Goal: Download file/media

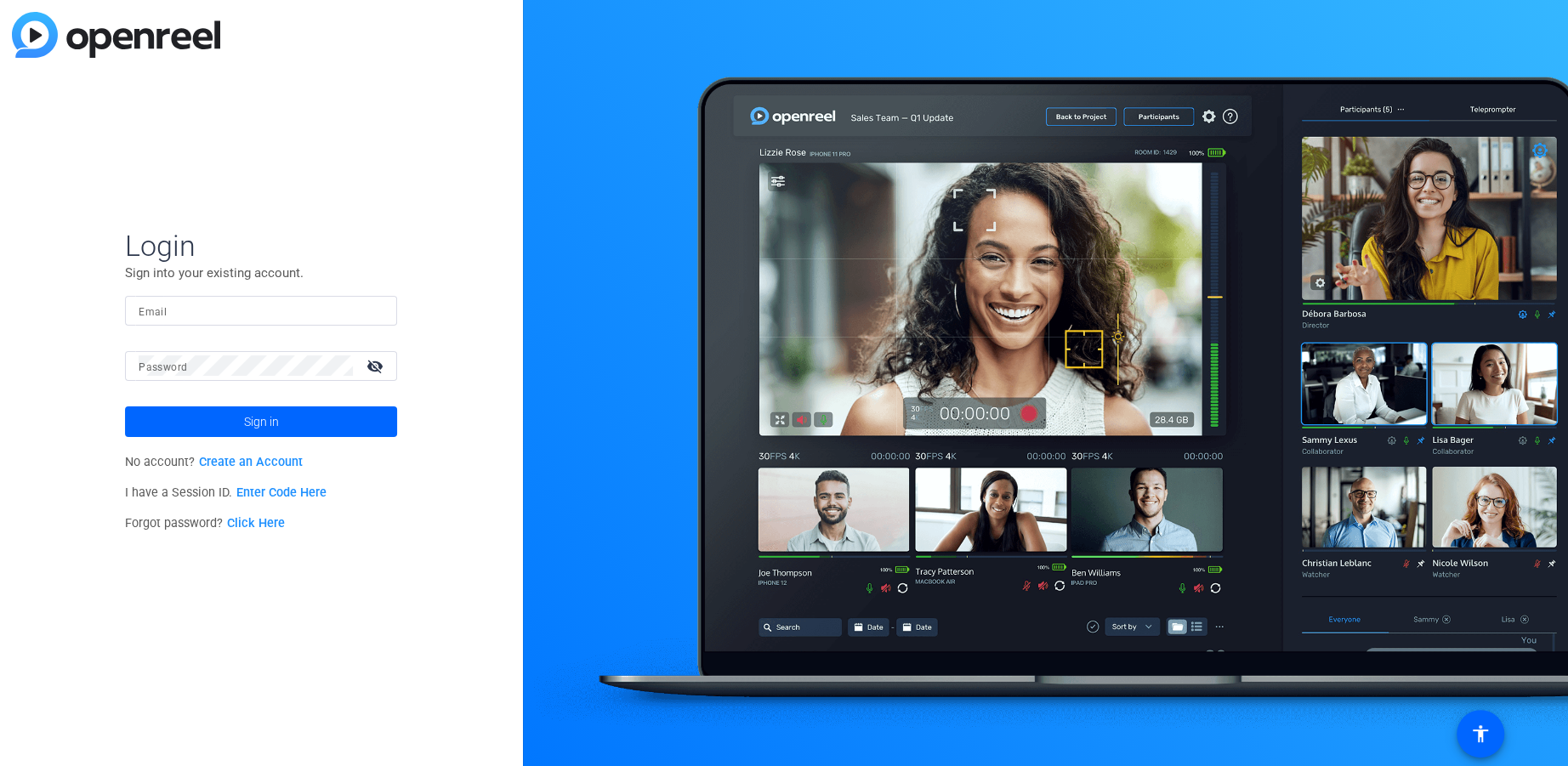
drag, startPoint x: 278, startPoint y: 303, endPoint x: 260, endPoint y: 301, distance: 18.1
click at [278, 303] on input "Email" at bounding box center [260, 310] width 245 height 21
type input "[EMAIL_ADDRESS][DOMAIN_NAME]"
click at [125, 406] on button "Sign in" at bounding box center [261, 421] width 272 height 30
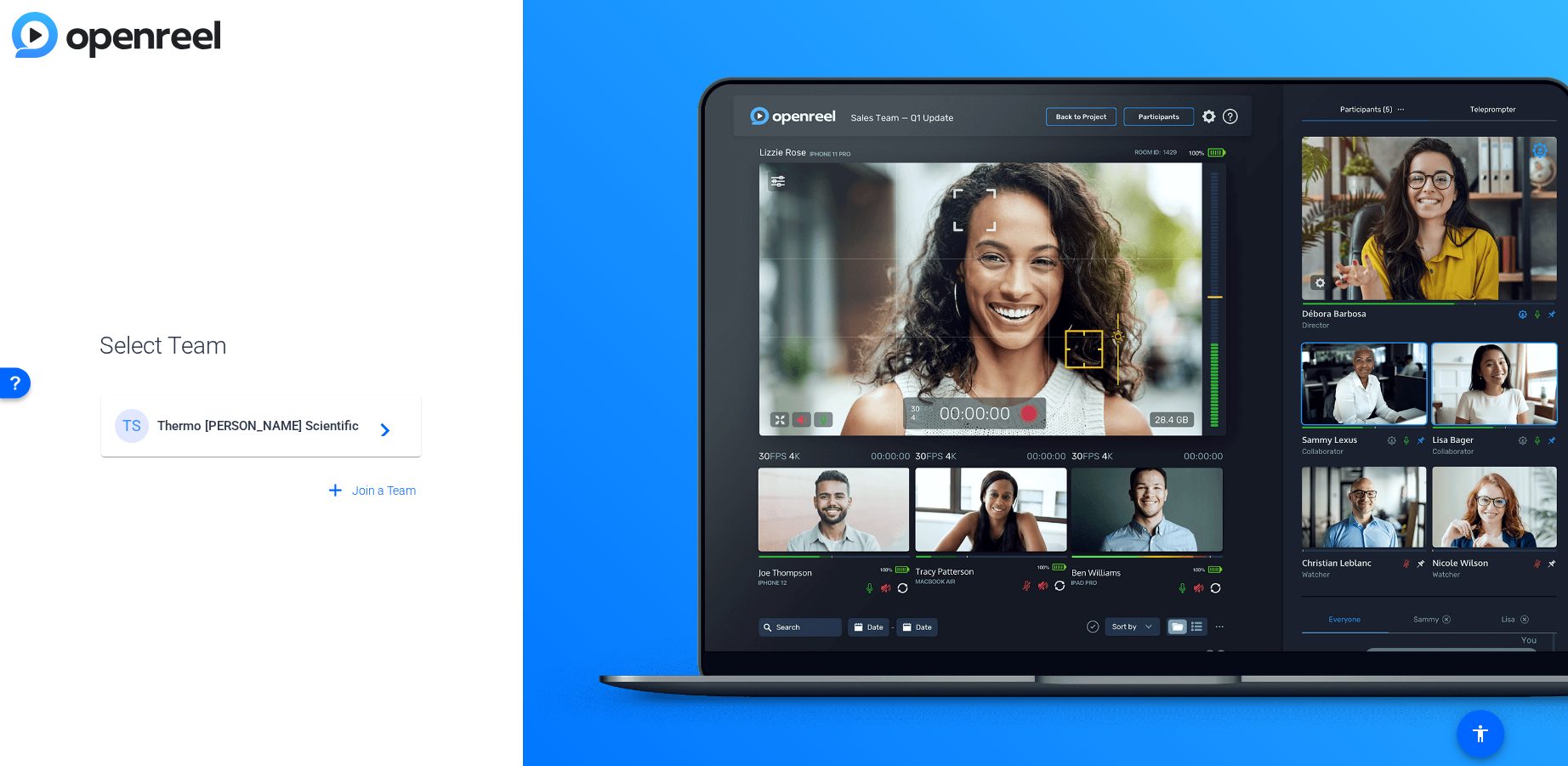
click at [213, 450] on mat-card-content "TS Thermo [PERSON_NAME] Scientific navigate_next" at bounding box center [261, 425] width 320 height 61
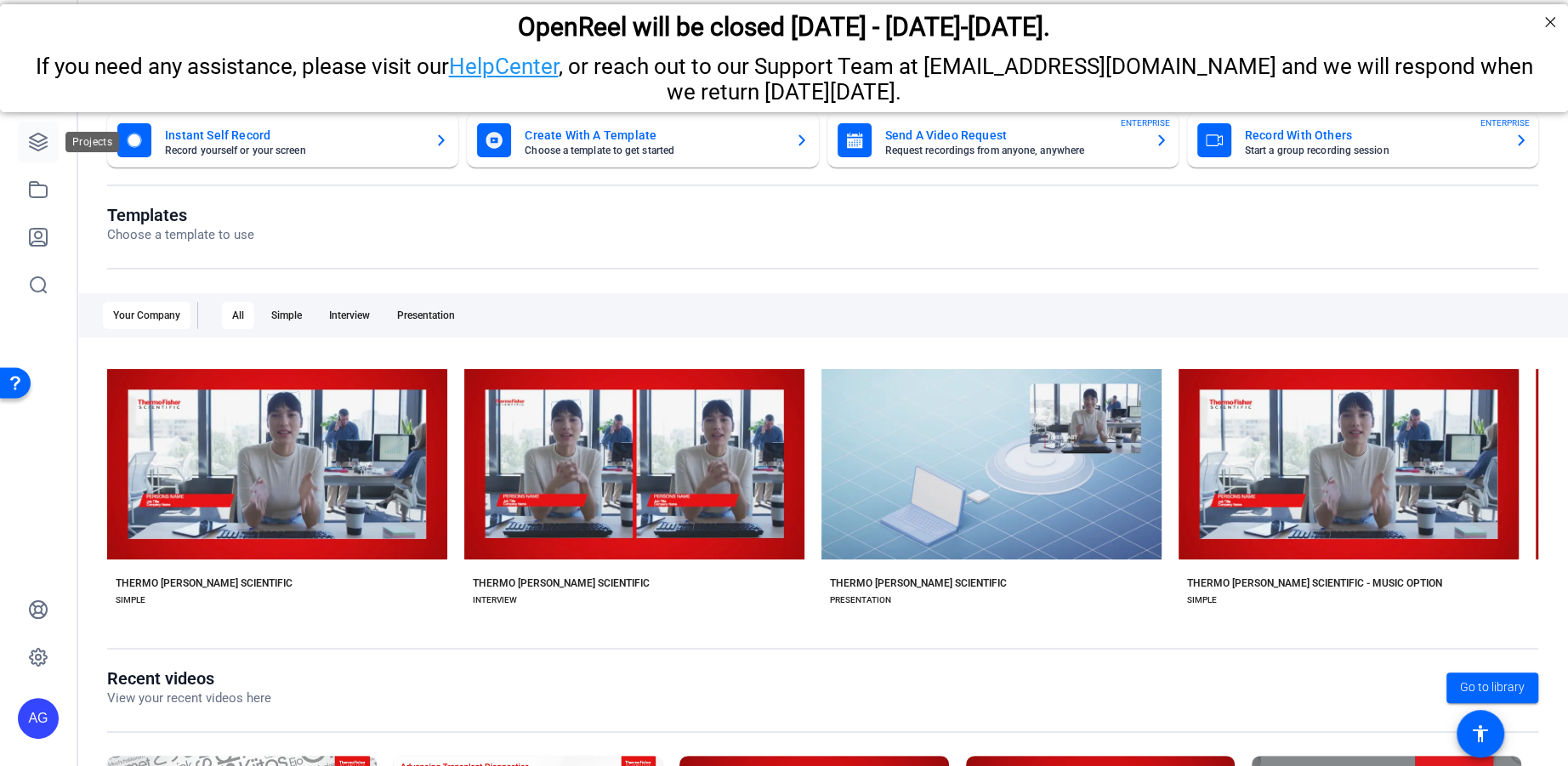
click at [48, 144] on link at bounding box center [38, 142] width 41 height 41
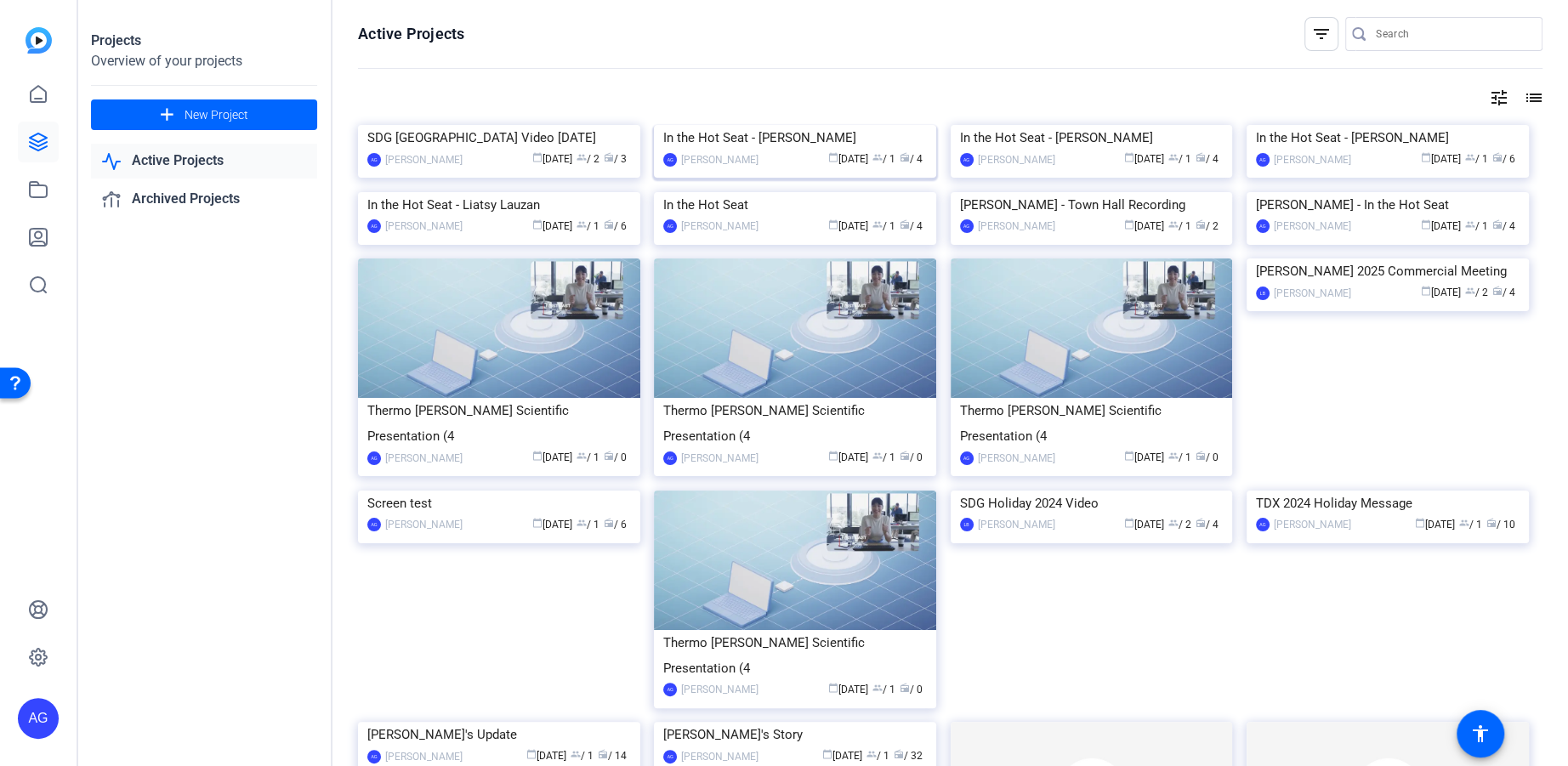
click at [799, 150] on div "In the Hot Seat - [PERSON_NAME]" at bounding box center [795, 137] width 264 height 25
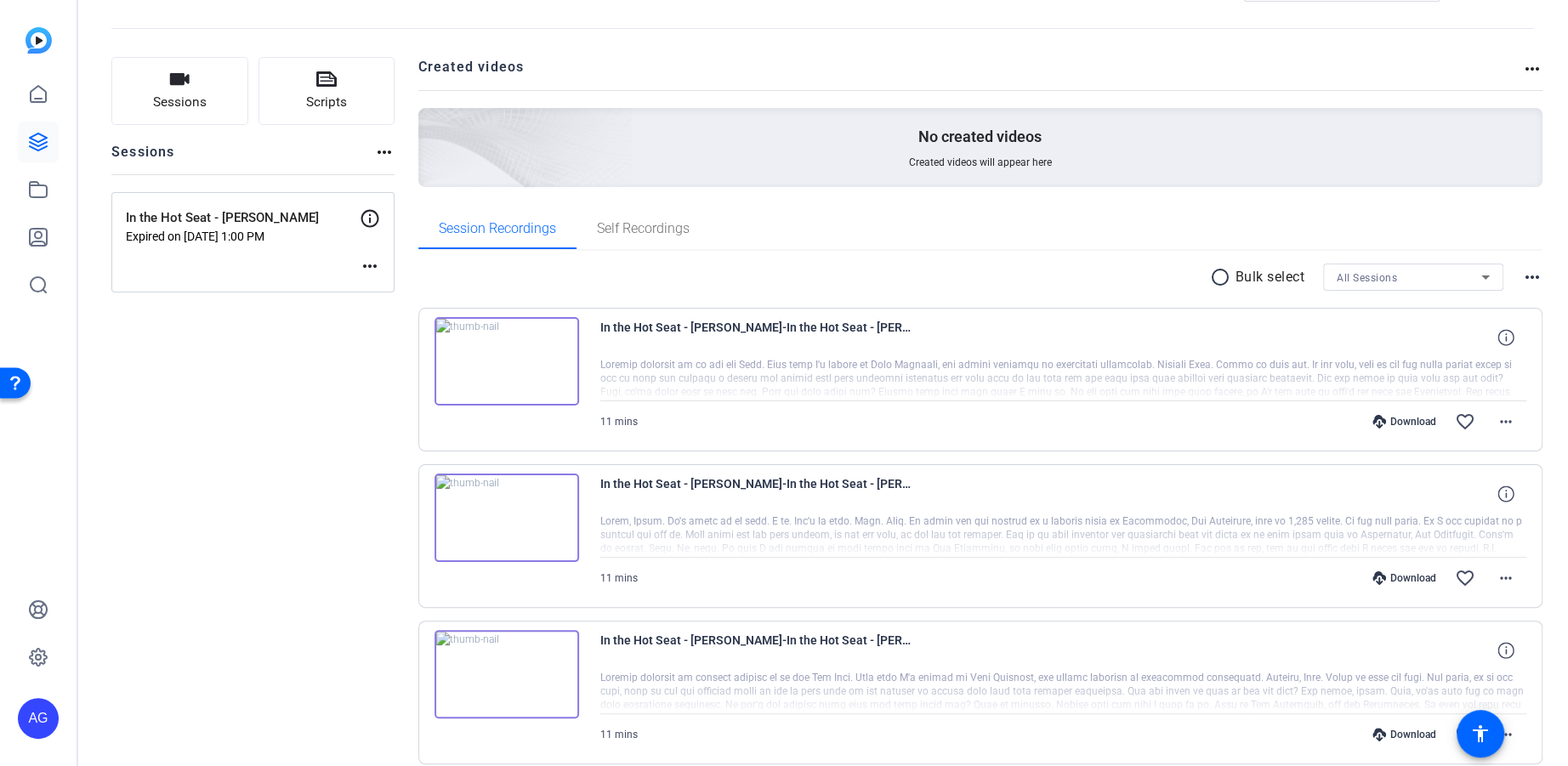
scroll to position [188, 0]
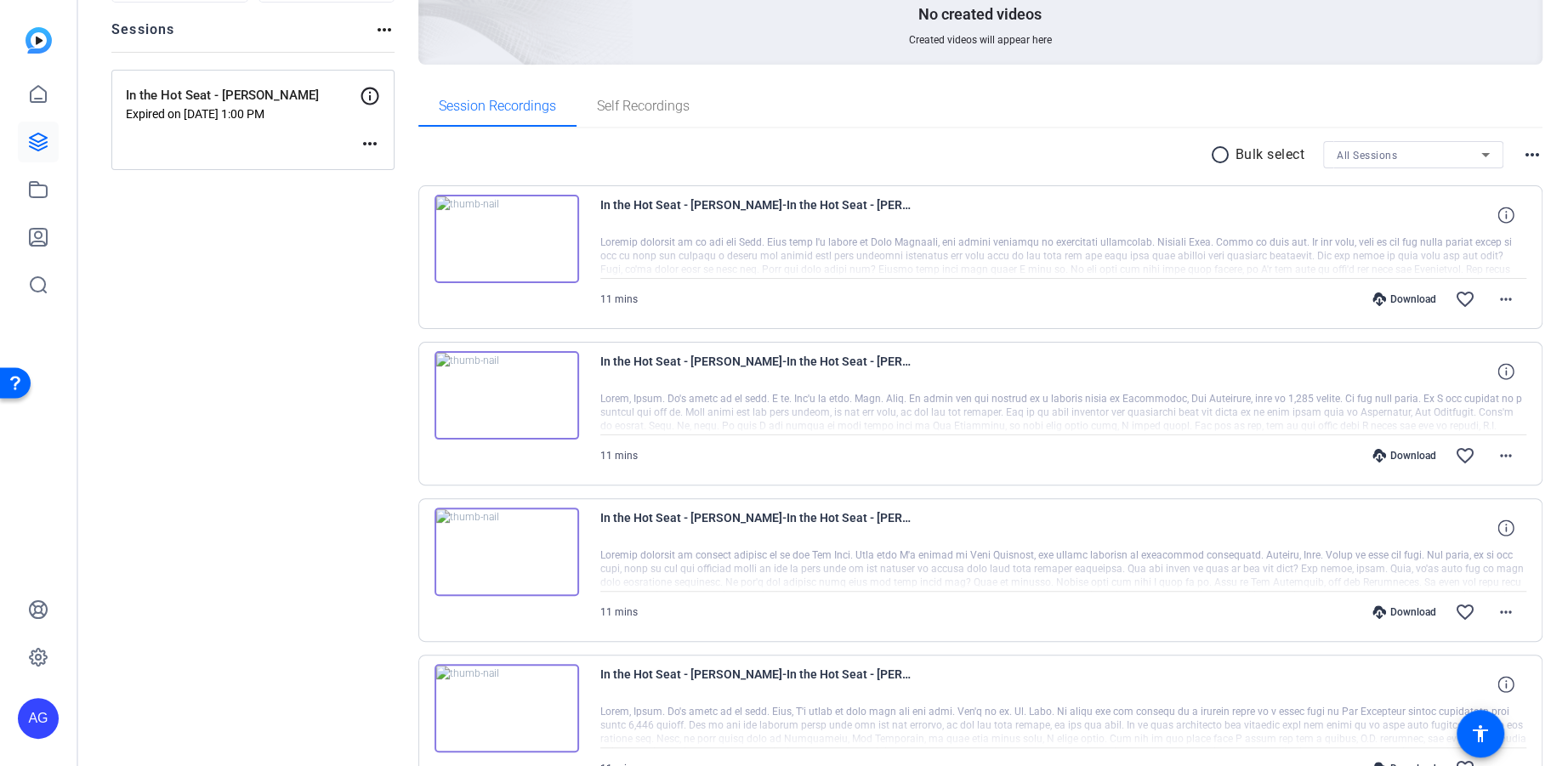
click at [1389, 297] on div "Download" at bounding box center [1404, 299] width 80 height 14
click at [1506, 293] on span at bounding box center [1505, 298] width 41 height 41
click at [1473, 373] on span "Download MP4" at bounding box center [1452, 376] width 102 height 21
click at [1511, 457] on span at bounding box center [1505, 455] width 41 height 41
click at [1477, 533] on span "Download MP4" at bounding box center [1452, 532] width 102 height 21
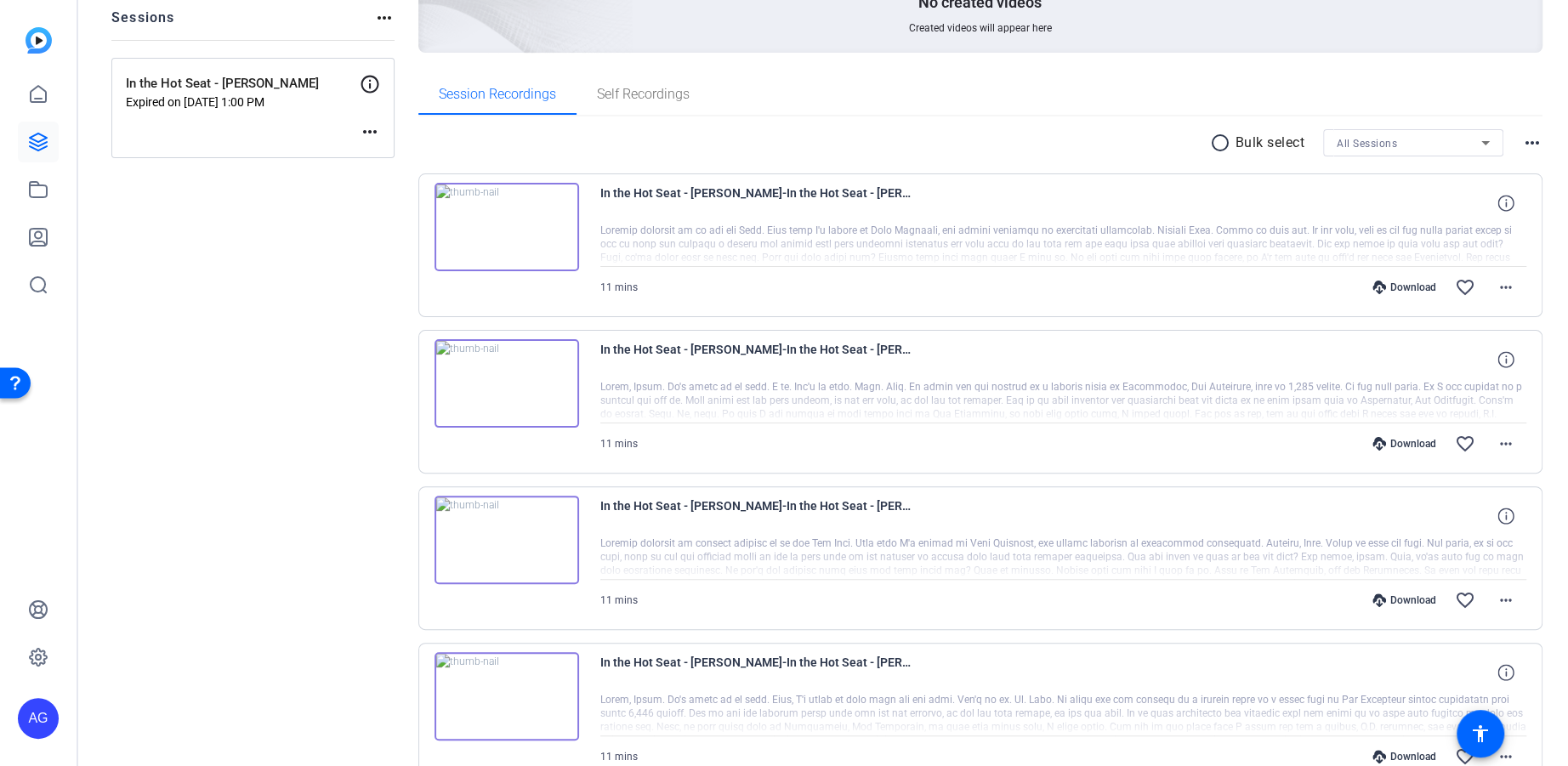
scroll to position [94, 0]
